Goal: Task Accomplishment & Management: Manage account settings

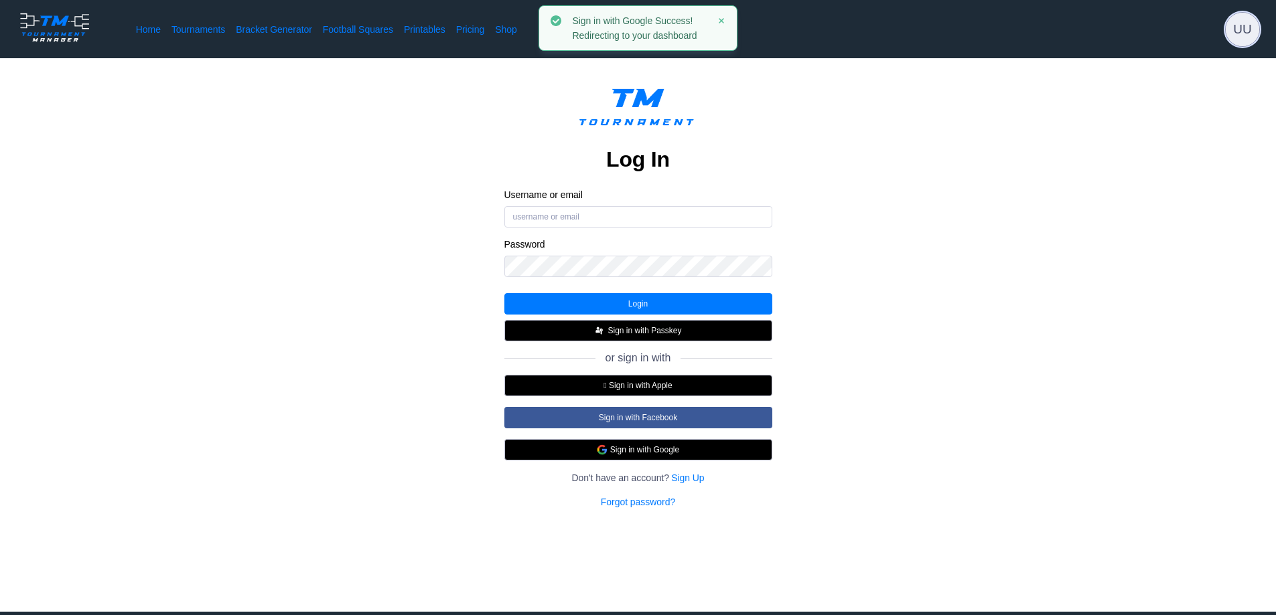
click at [1238, 30] on span "UU" at bounding box center [1242, 29] width 33 height 33
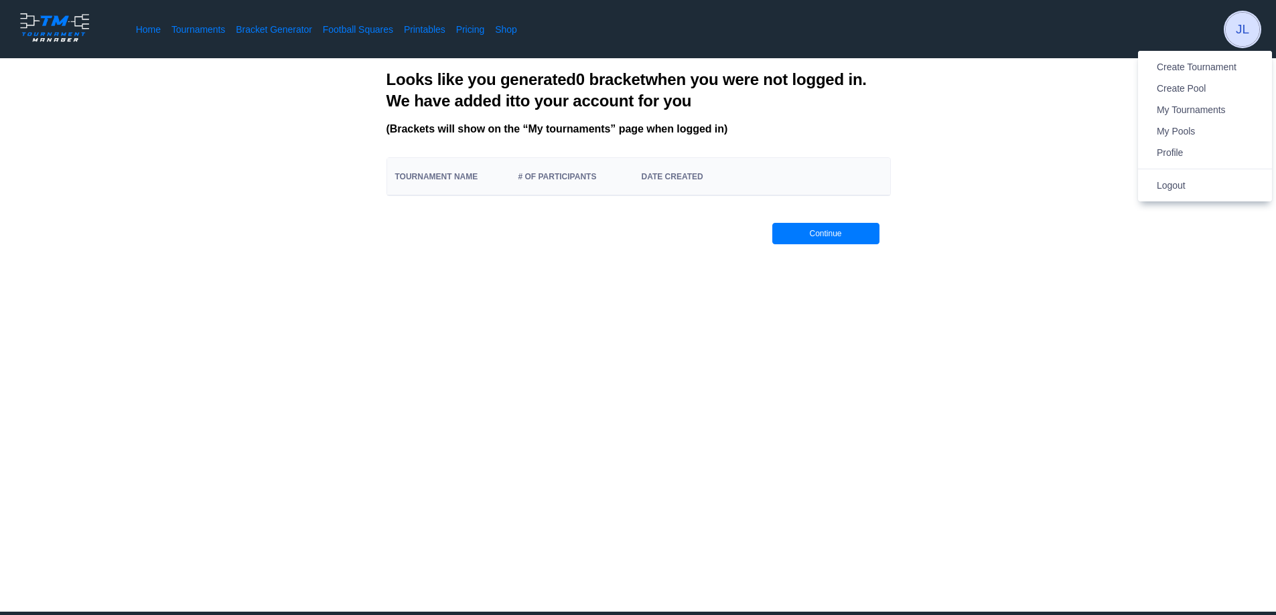
click at [1238, 30] on span "JL" at bounding box center [1242, 29] width 33 height 33
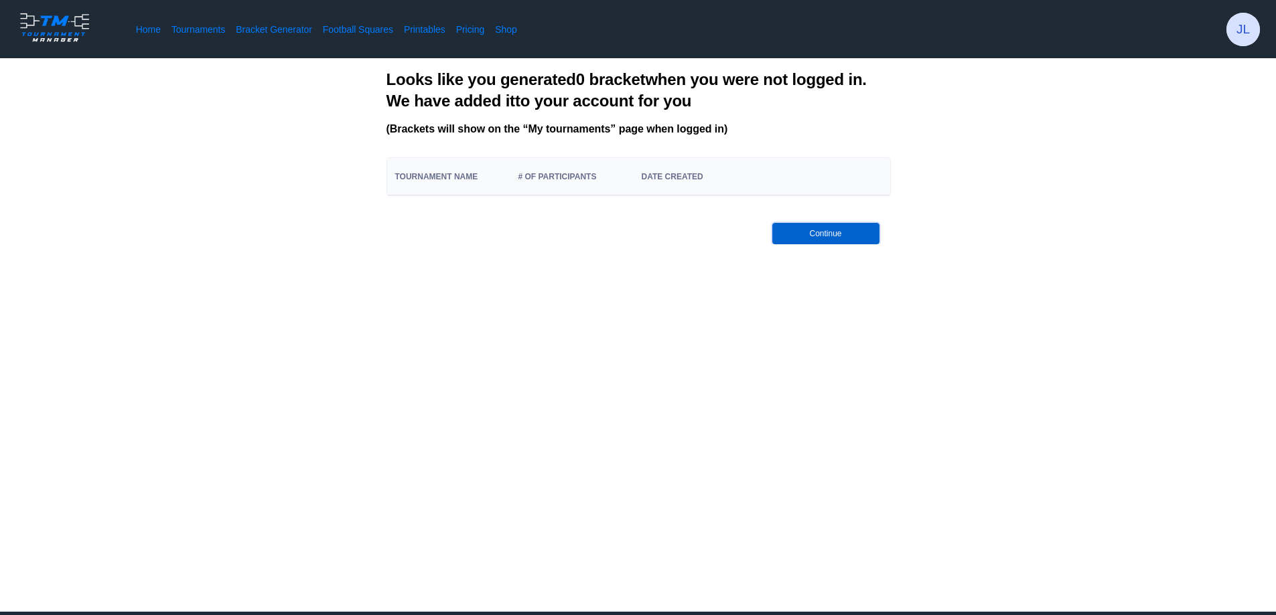
click at [792, 239] on button "Continue" at bounding box center [825, 233] width 107 height 21
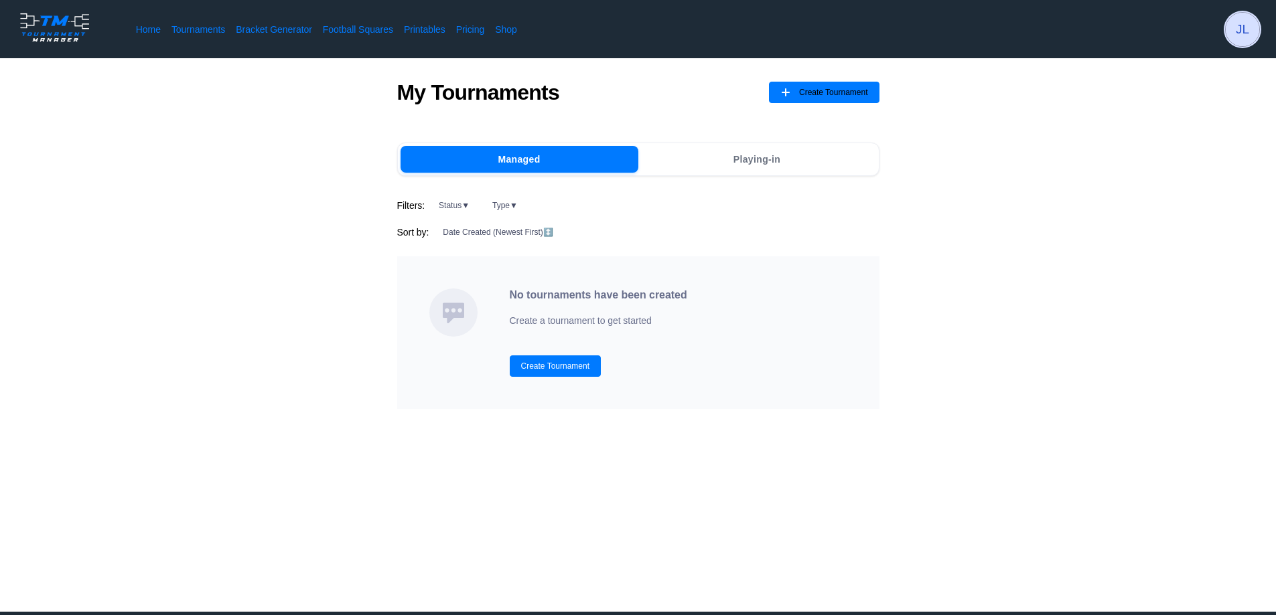
click at [1244, 35] on span "JL" at bounding box center [1242, 29] width 33 height 33
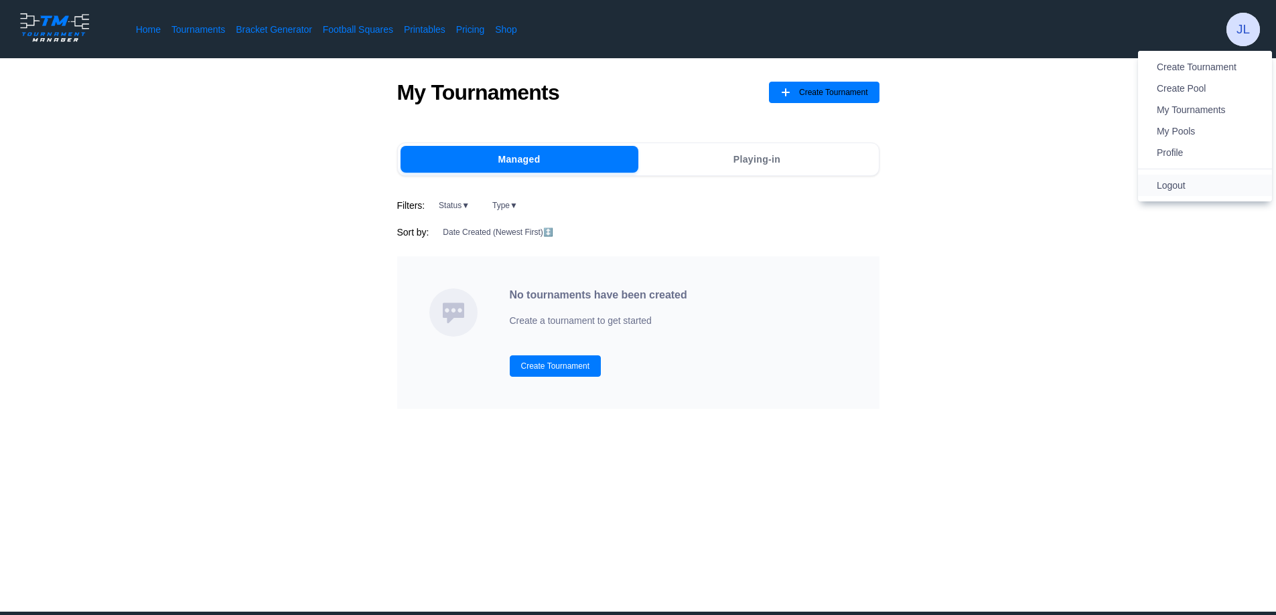
click at [1162, 185] on span "Logout" at bounding box center [1171, 185] width 29 height 11
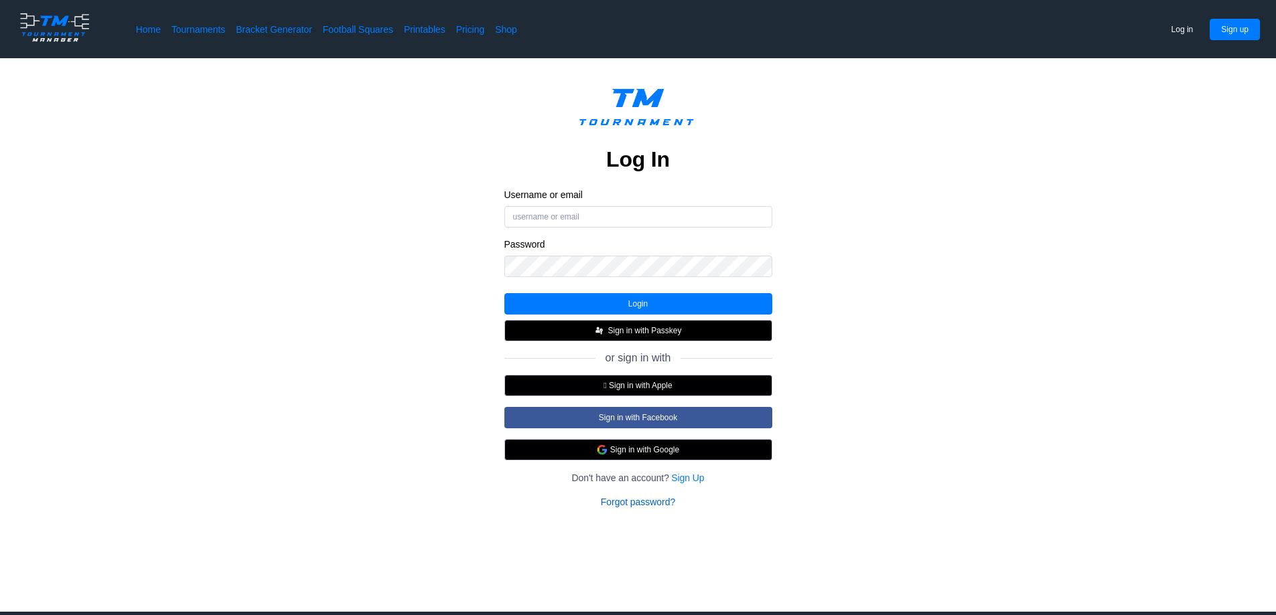
click at [634, 508] on link "Forgot password?" at bounding box center [638, 502] width 74 height 13
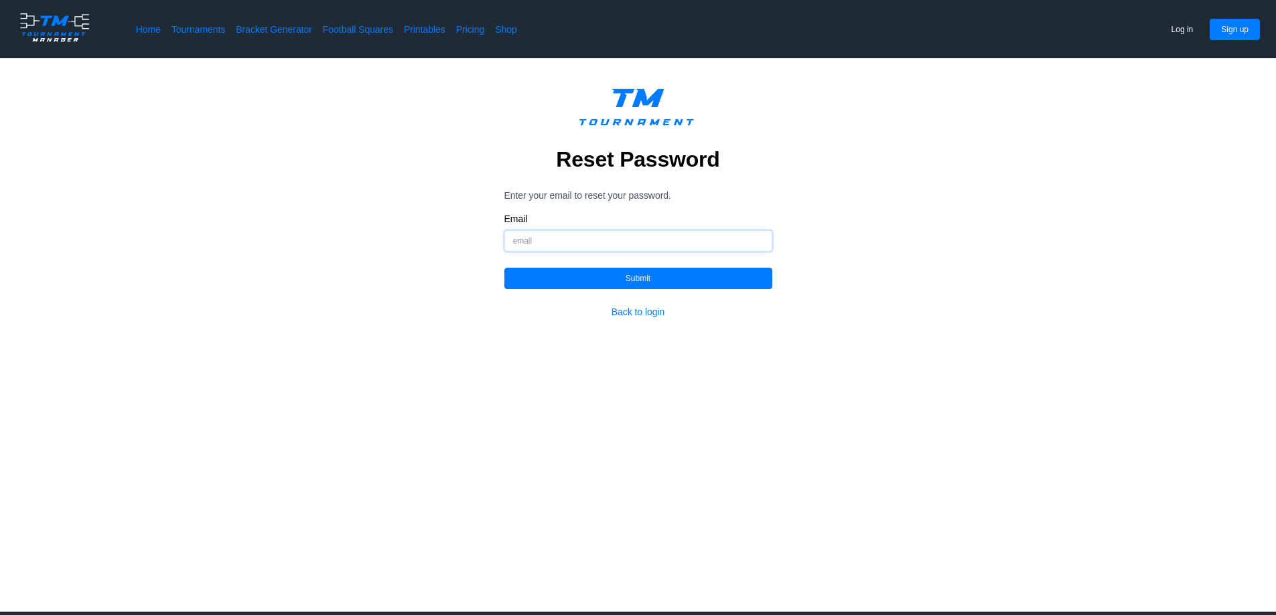
click at [543, 237] on input "Email" at bounding box center [638, 240] width 268 height 21
click at [545, 238] on input "Email" at bounding box center [638, 240] width 268 height 21
click at [544, 271] on button "Submit" at bounding box center [638, 278] width 268 height 21
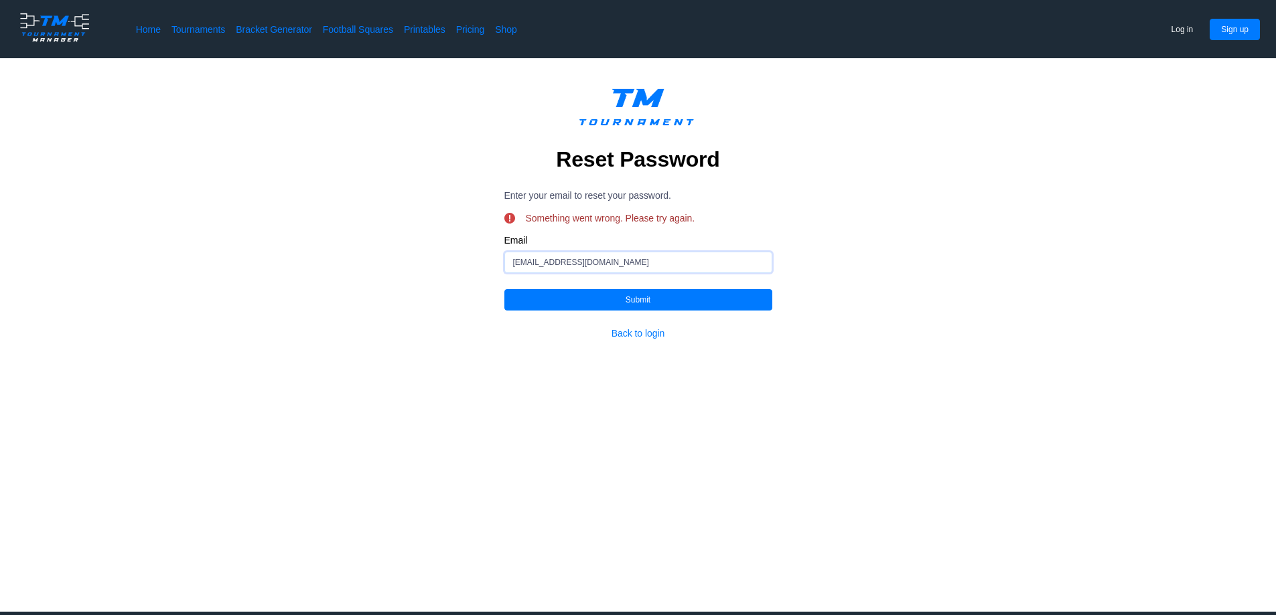
click at [606, 268] on input "lacherj16@gmail.com" at bounding box center [638, 262] width 268 height 21
drag, startPoint x: 607, startPoint y: 261, endPoint x: 430, endPoint y: 258, distance: 176.8
click at [435, 260] on div "Reset Password Enter your email to reset your password. Something went wrong. P…" at bounding box center [638, 210] width 1169 height 261
type input "jr16racing@gmail.com"
click at [605, 299] on button "Submit" at bounding box center [638, 299] width 268 height 21
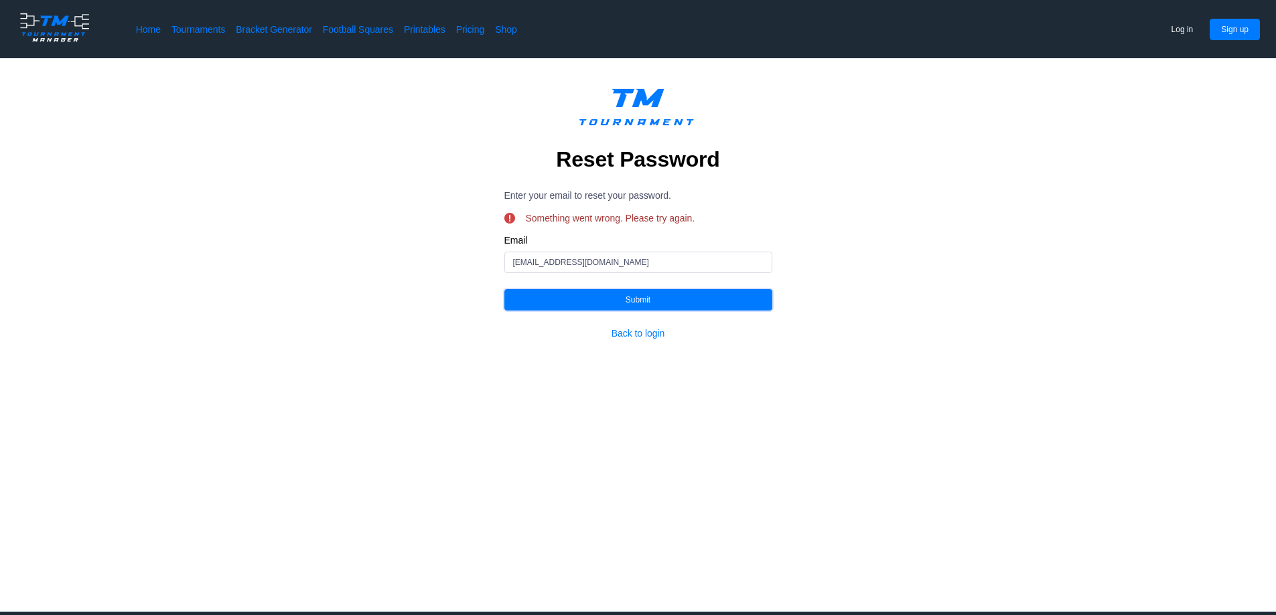
click at [605, 299] on button "Submit" at bounding box center [638, 299] width 268 height 21
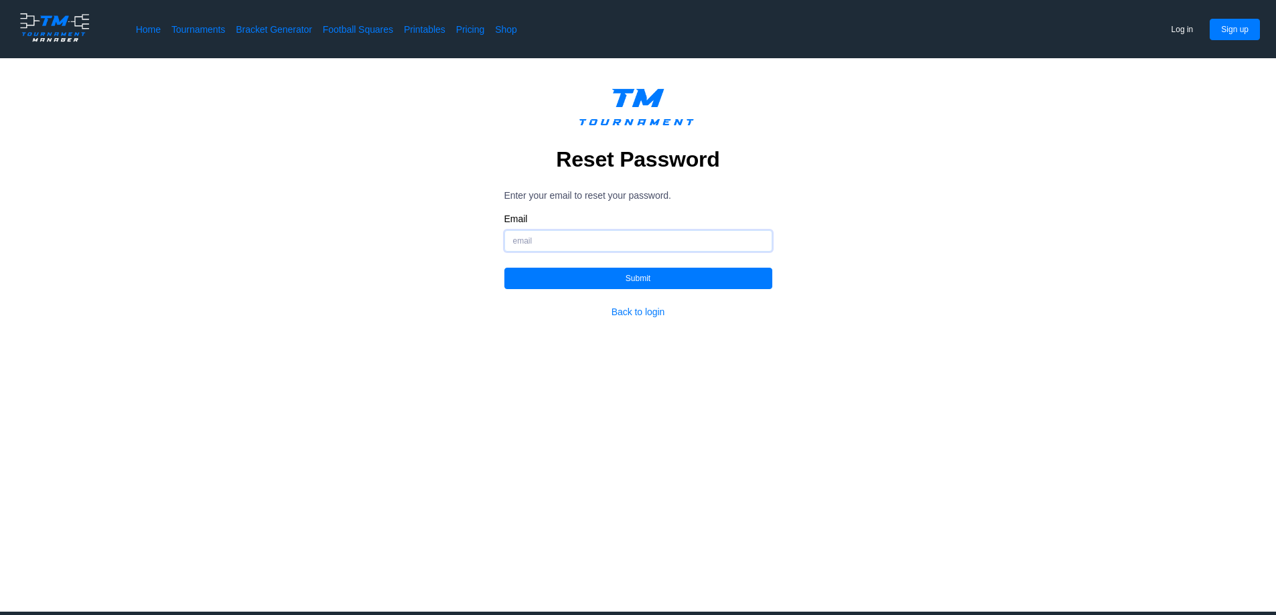
click at [595, 235] on input "Email" at bounding box center [638, 240] width 268 height 21
type input "j33hoops.com@gmail.com"
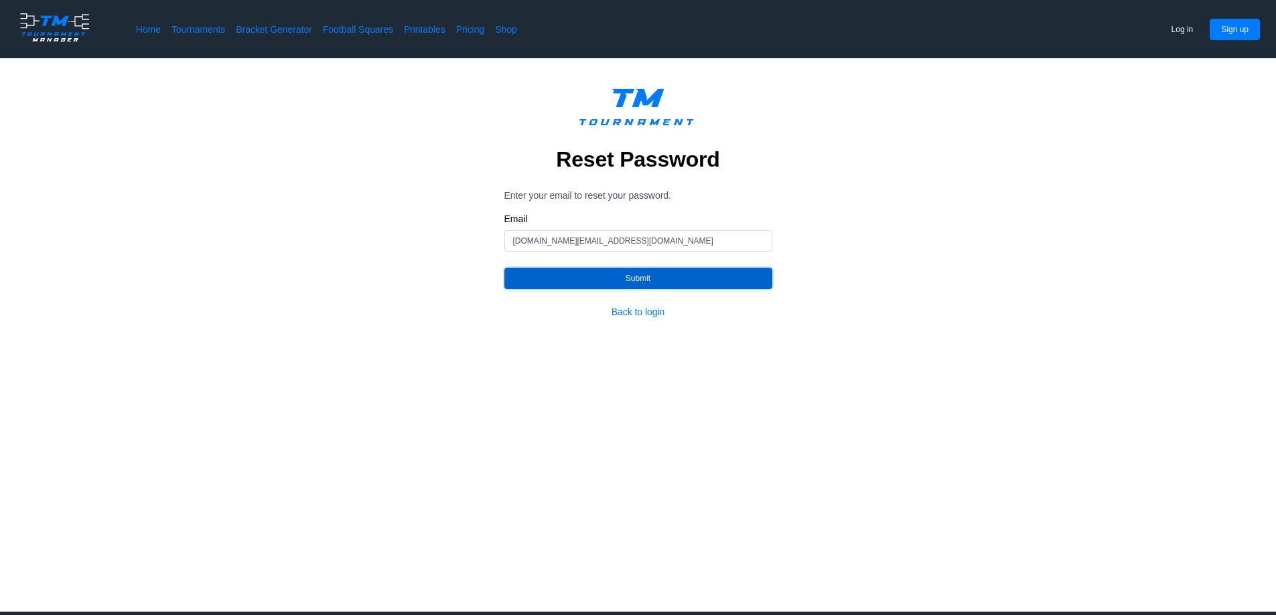
click at [585, 278] on button "Submit" at bounding box center [638, 278] width 268 height 21
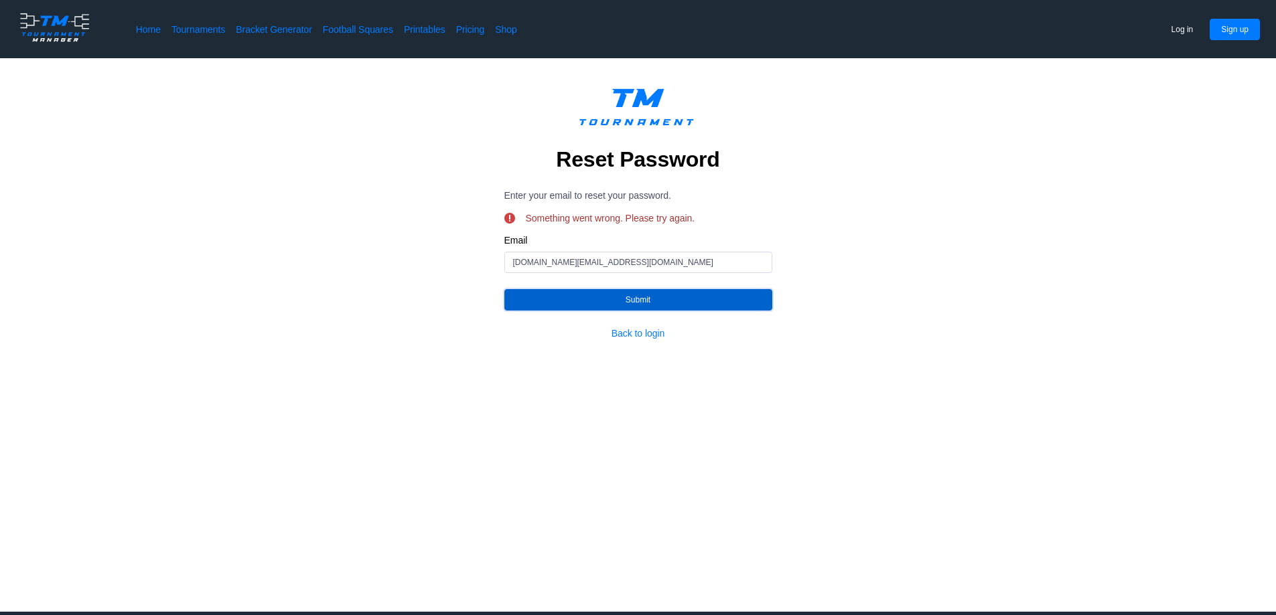
click at [628, 299] on button "Submit" at bounding box center [638, 299] width 268 height 21
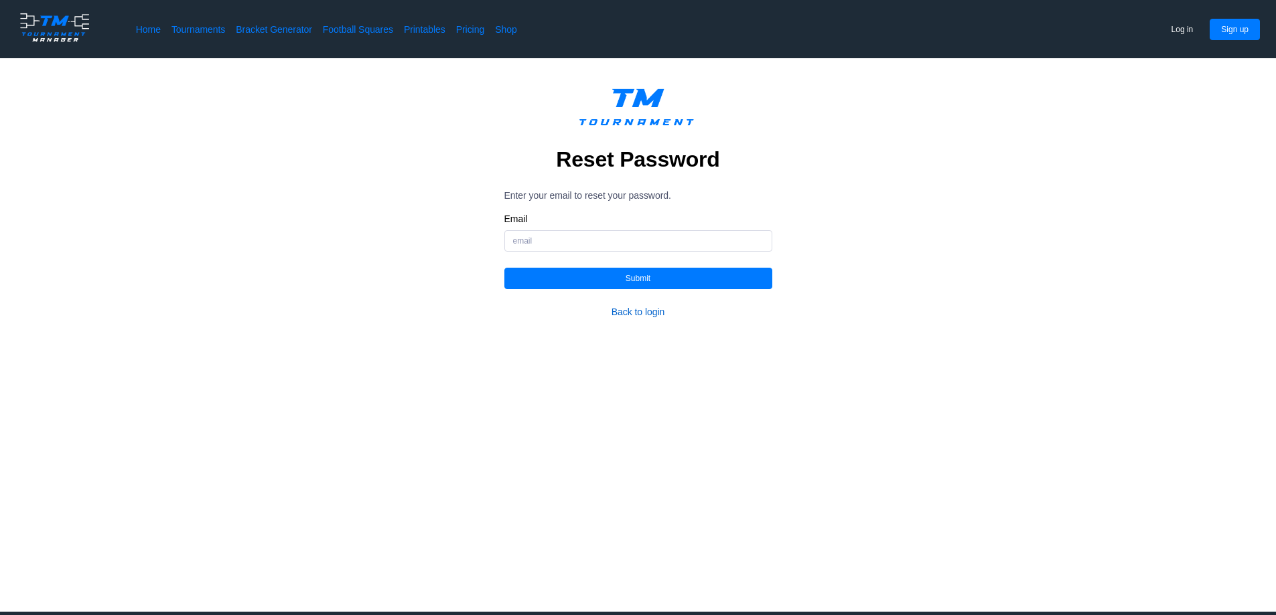
click at [628, 307] on link "Back to login" at bounding box center [638, 311] width 54 height 13
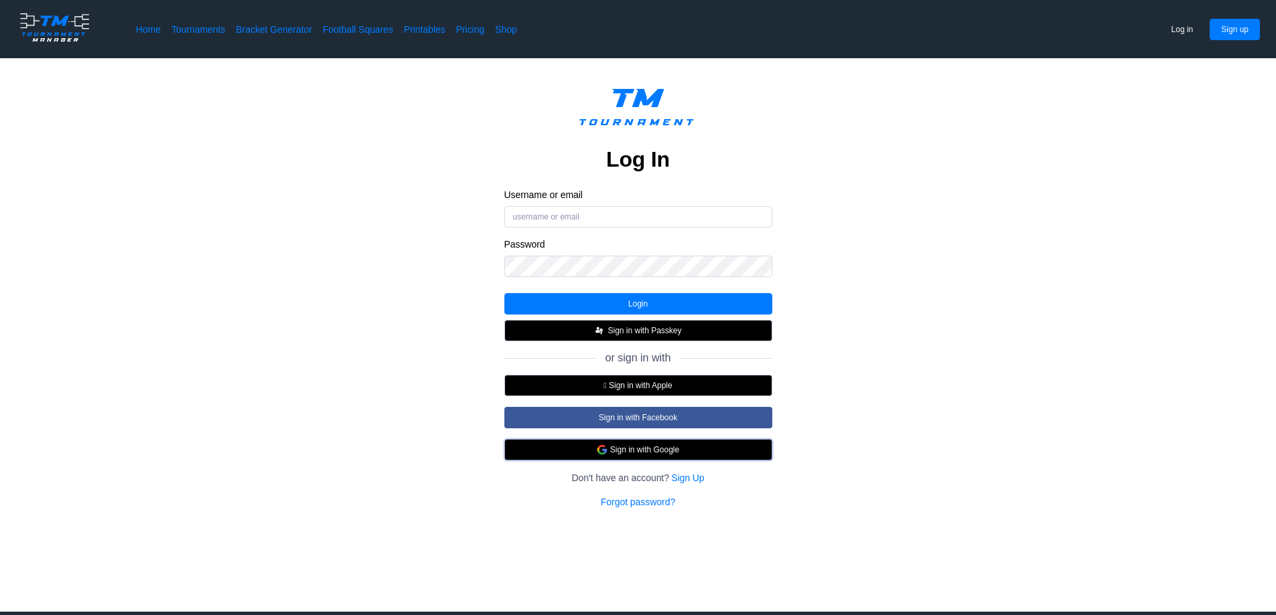
click at [616, 461] on button "Sign in with Google" at bounding box center [638, 449] width 268 height 21
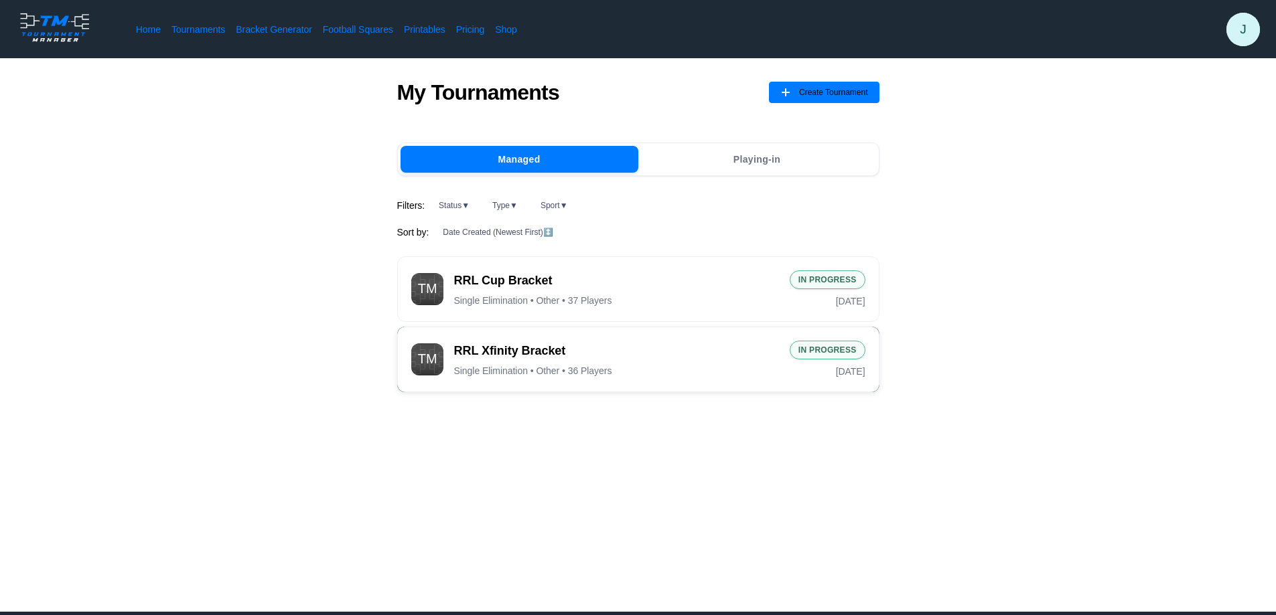
click at [686, 353] on span "RRL Xfinity Bracket" at bounding box center [616, 351] width 325 height 17
